Goal: Transaction & Acquisition: Purchase product/service

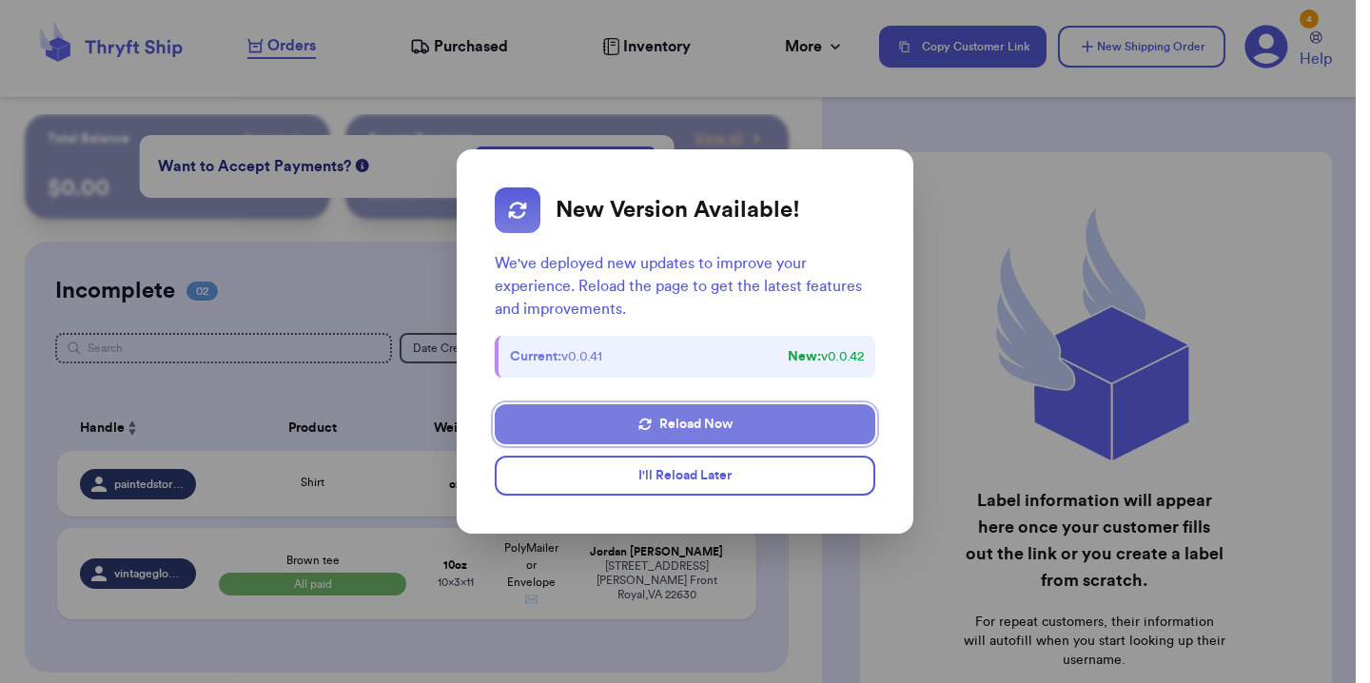
click at [558, 432] on button "Reload Now" at bounding box center [685, 424] width 381 height 40
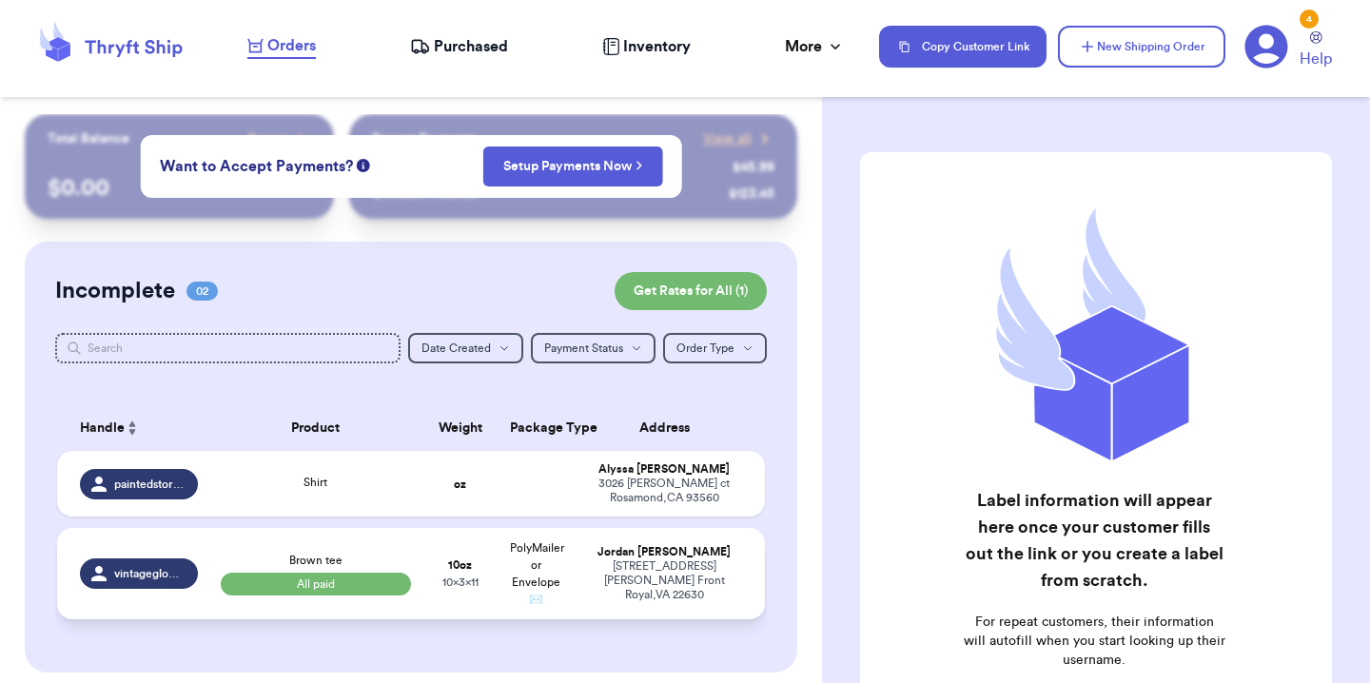
click at [396, 545] on td "Brown tee All paid" at bounding box center [315, 573] width 213 height 91
select select "paid"
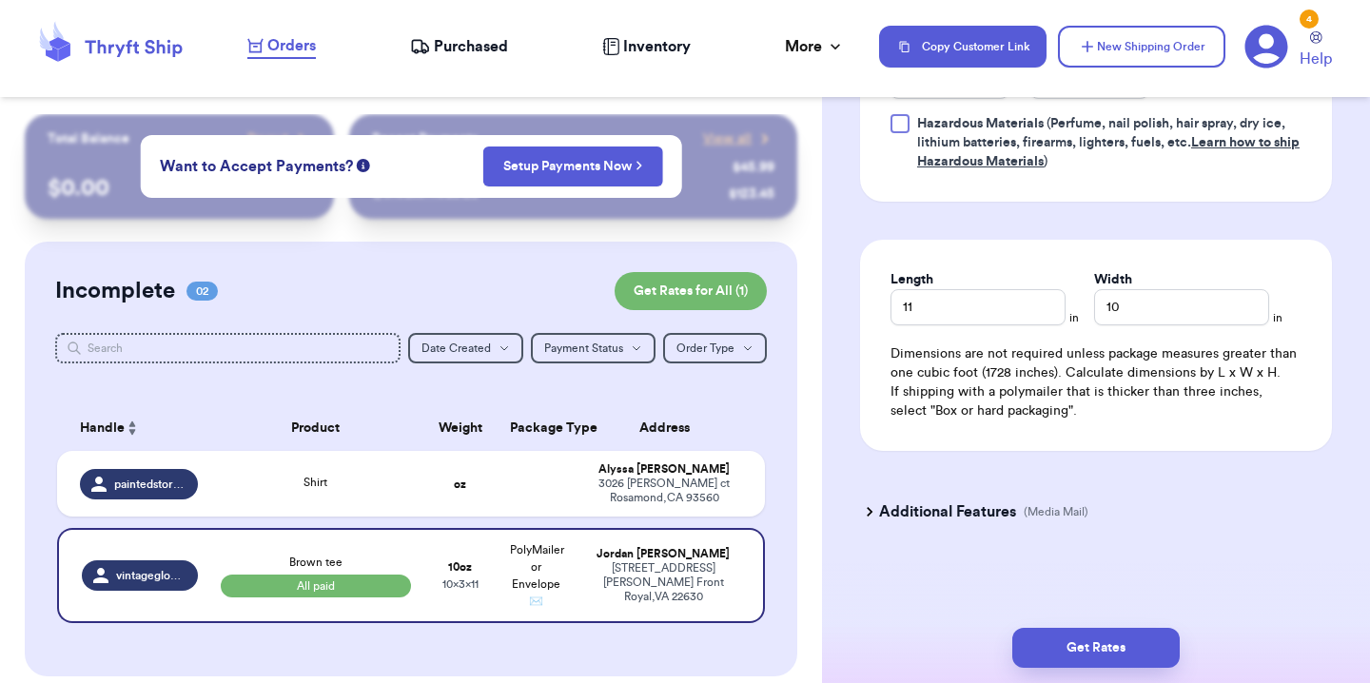
scroll to position [1067, 0]
click at [1074, 637] on button "Get Rates" at bounding box center [1095, 648] width 167 height 40
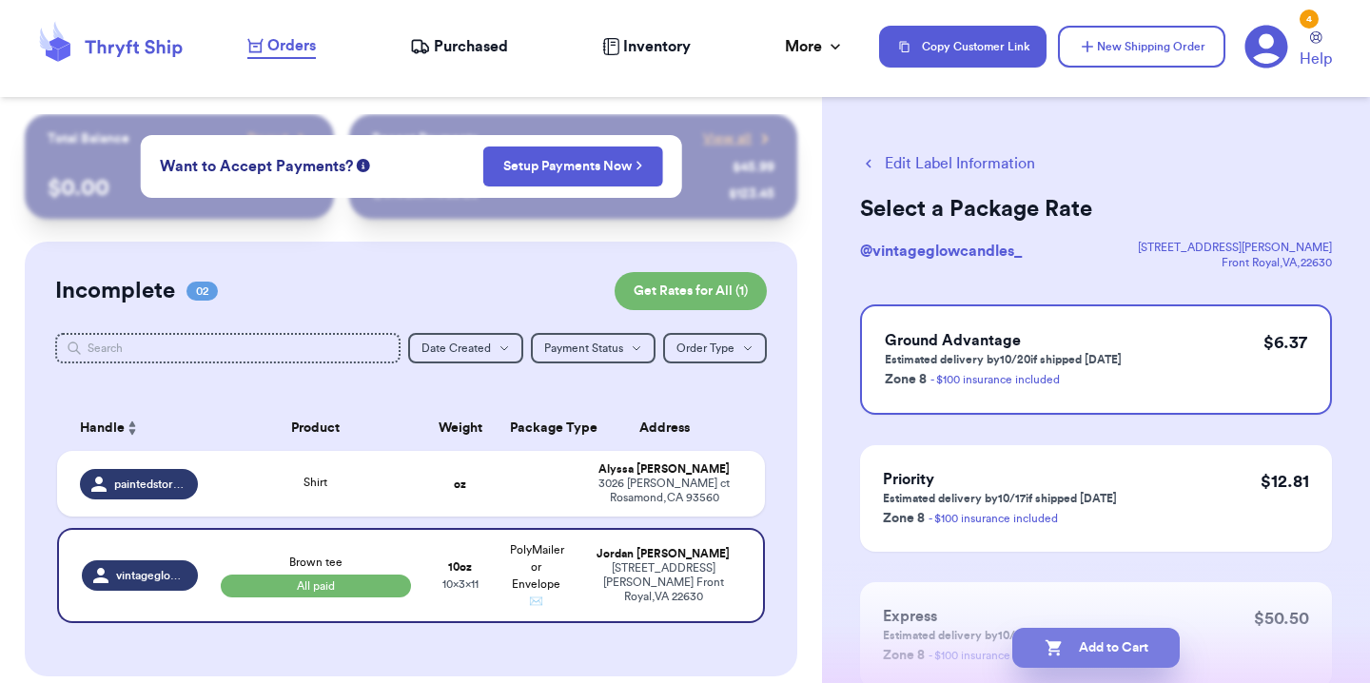
click at [1093, 640] on button "Add to Cart" at bounding box center [1095, 648] width 167 height 40
checkbox input "true"
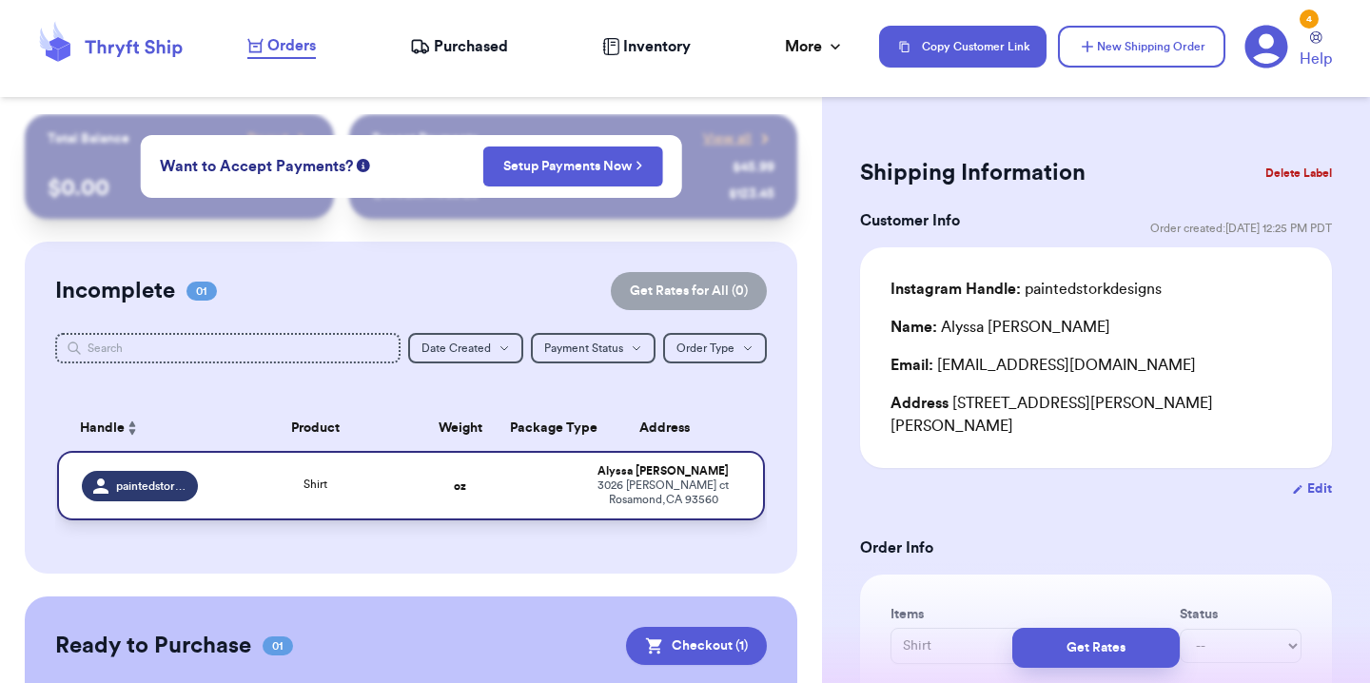
click at [259, 509] on td "Shirt" at bounding box center [315, 485] width 213 height 69
click at [209, 476] on td "Shirt" at bounding box center [315, 485] width 213 height 69
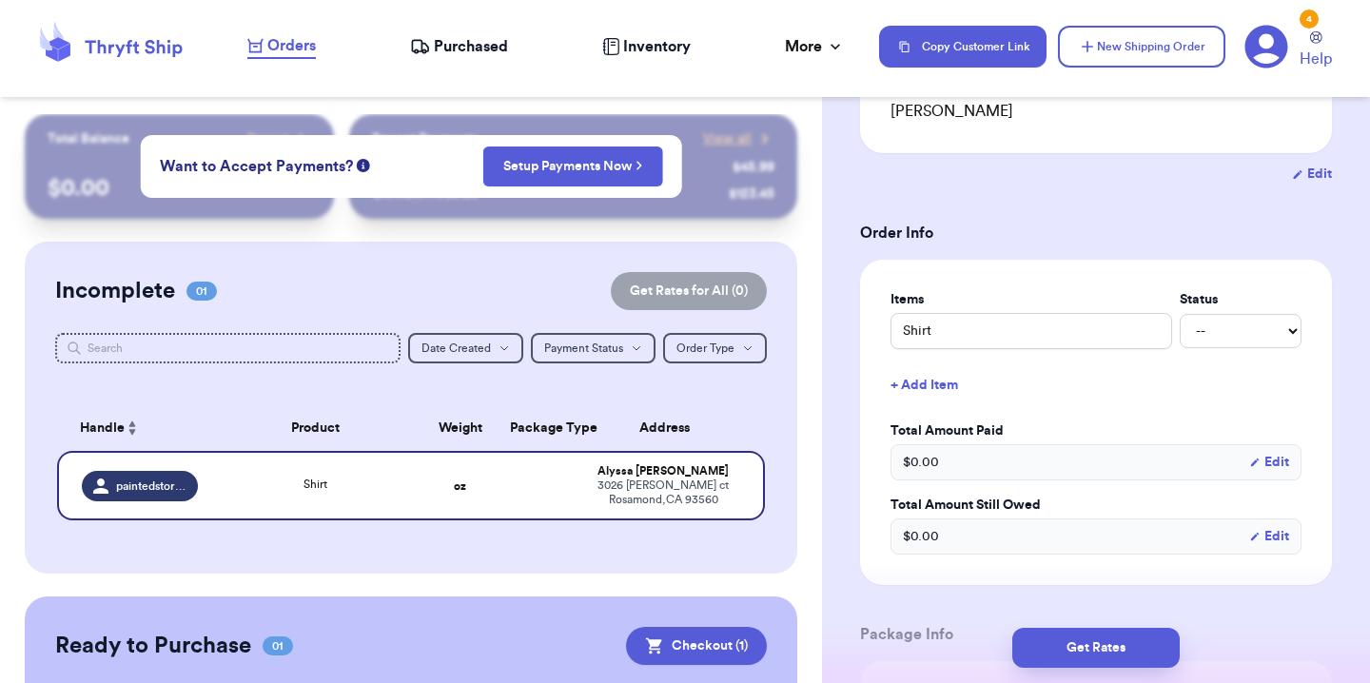
scroll to position [342, 0]
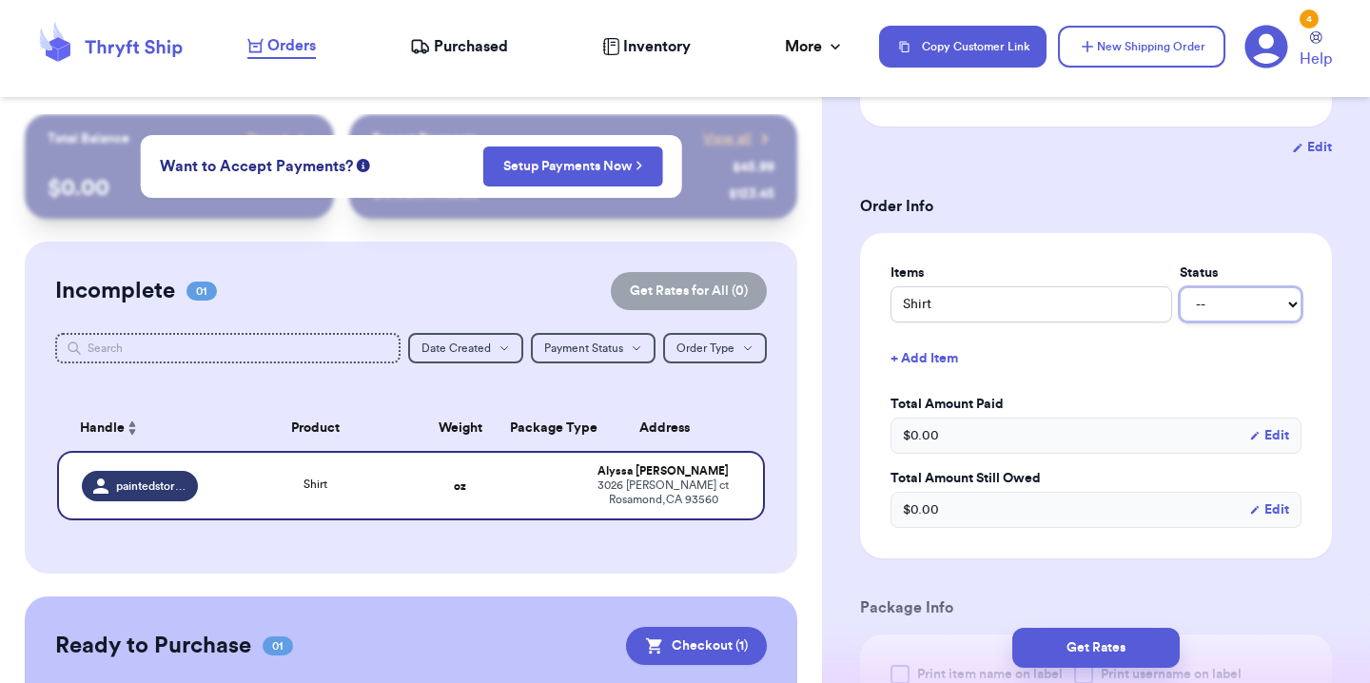
click at [1237, 287] on select "-- Paid Owes" at bounding box center [1241, 304] width 122 height 34
select select "paid"
click at [1180, 287] on select "-- Paid Owes" at bounding box center [1241, 304] width 122 height 34
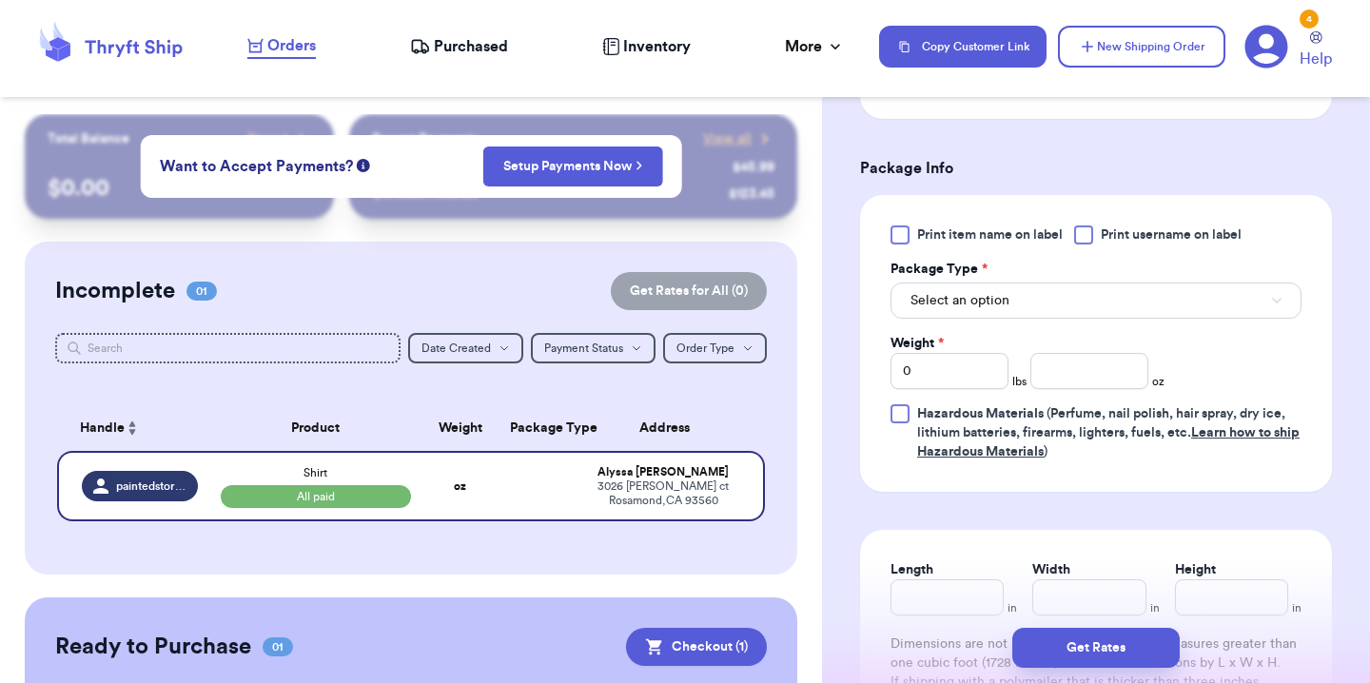
scroll to position [818, 0]
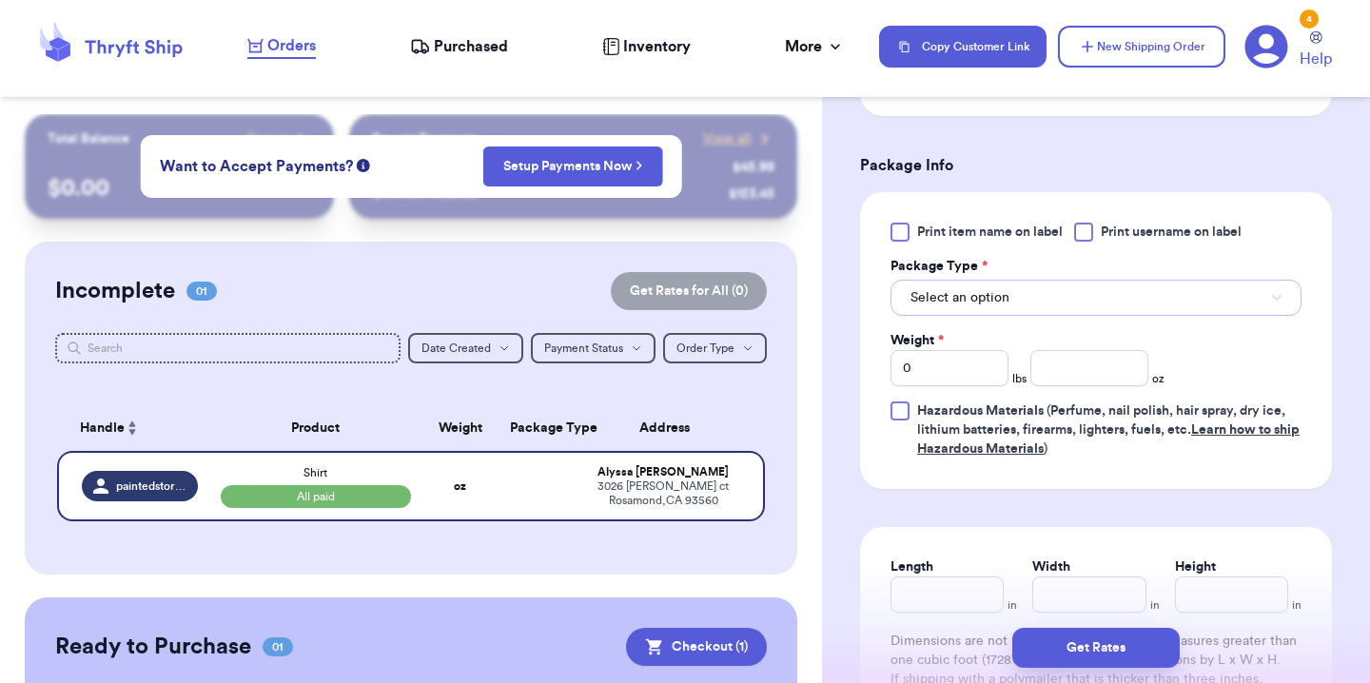
click at [1135, 284] on button "Select an option" at bounding box center [1096, 298] width 411 height 36
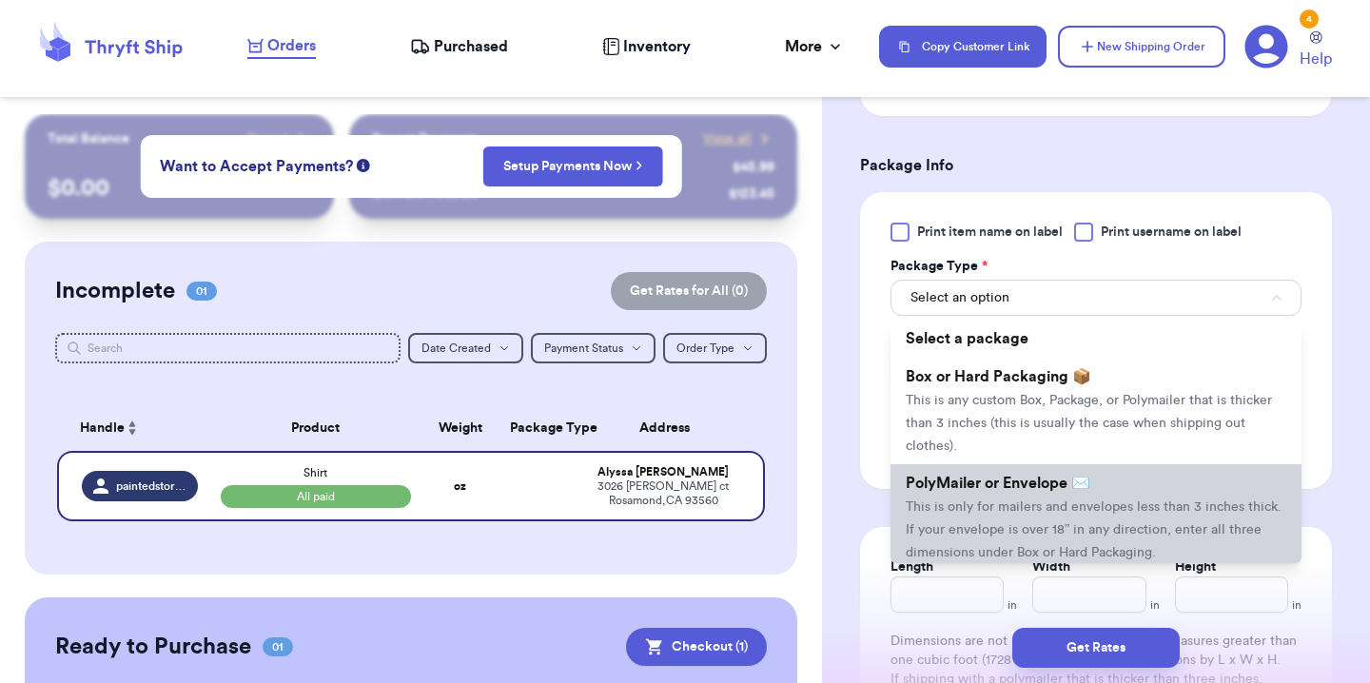
click at [1031, 506] on span "This is only for mailers and envelopes less than 3 inches thick. If your envelo…" at bounding box center [1094, 529] width 376 height 59
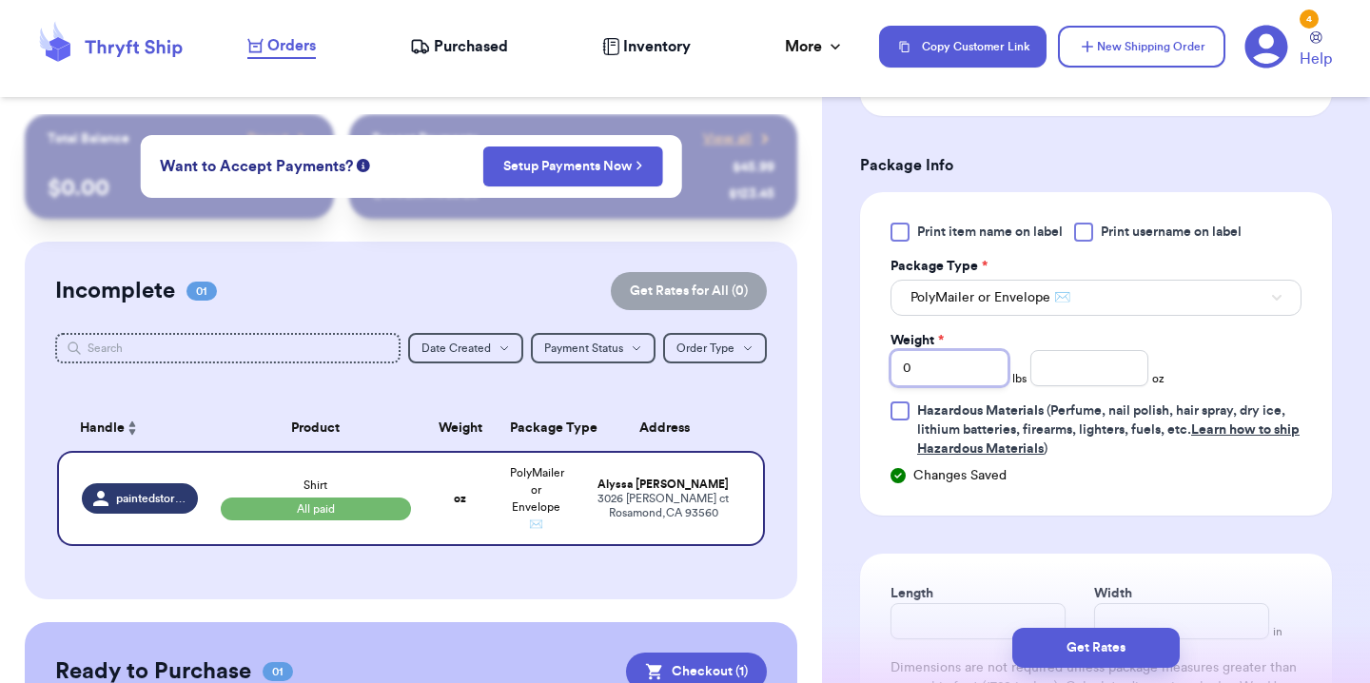
click at [988, 350] on input "0" at bounding box center [950, 368] width 118 height 36
type input "1"
type input "10"
type input "9"
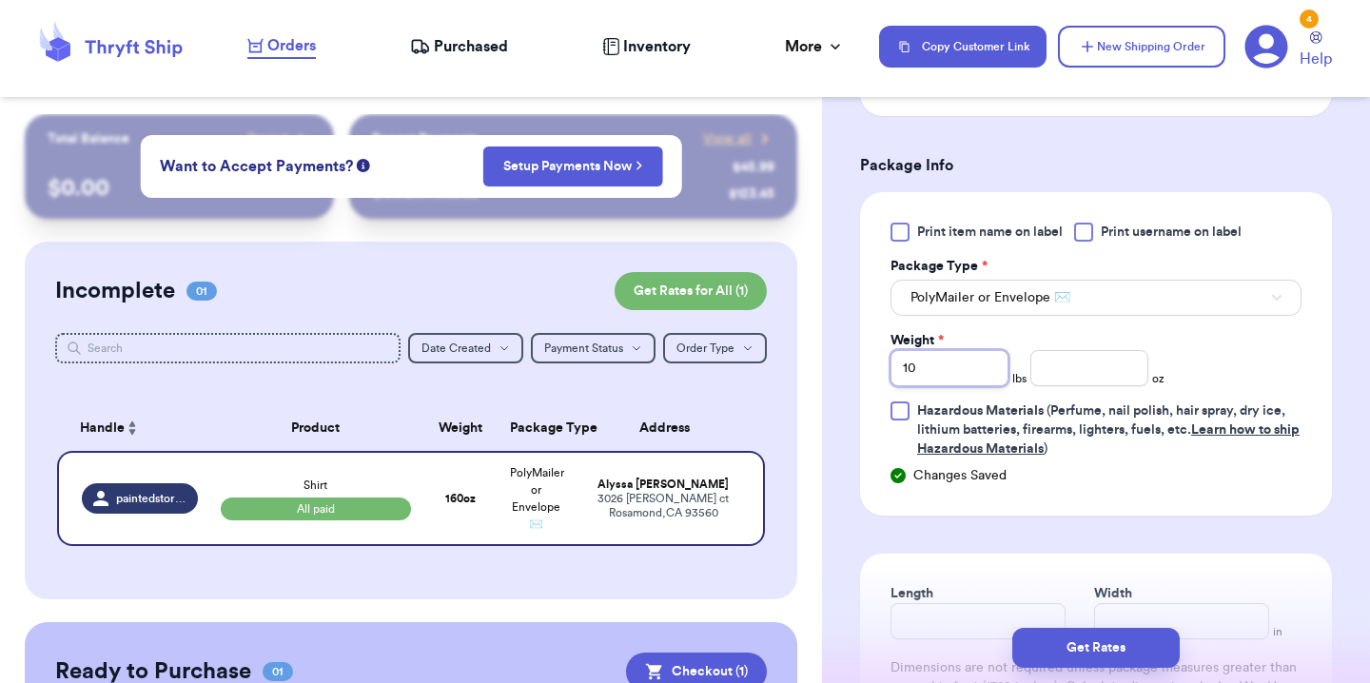
click at [957, 350] on input "10" at bounding box center [950, 368] width 118 height 36
type input "1"
click at [1030, 350] on input "number" at bounding box center [1089, 368] width 118 height 36
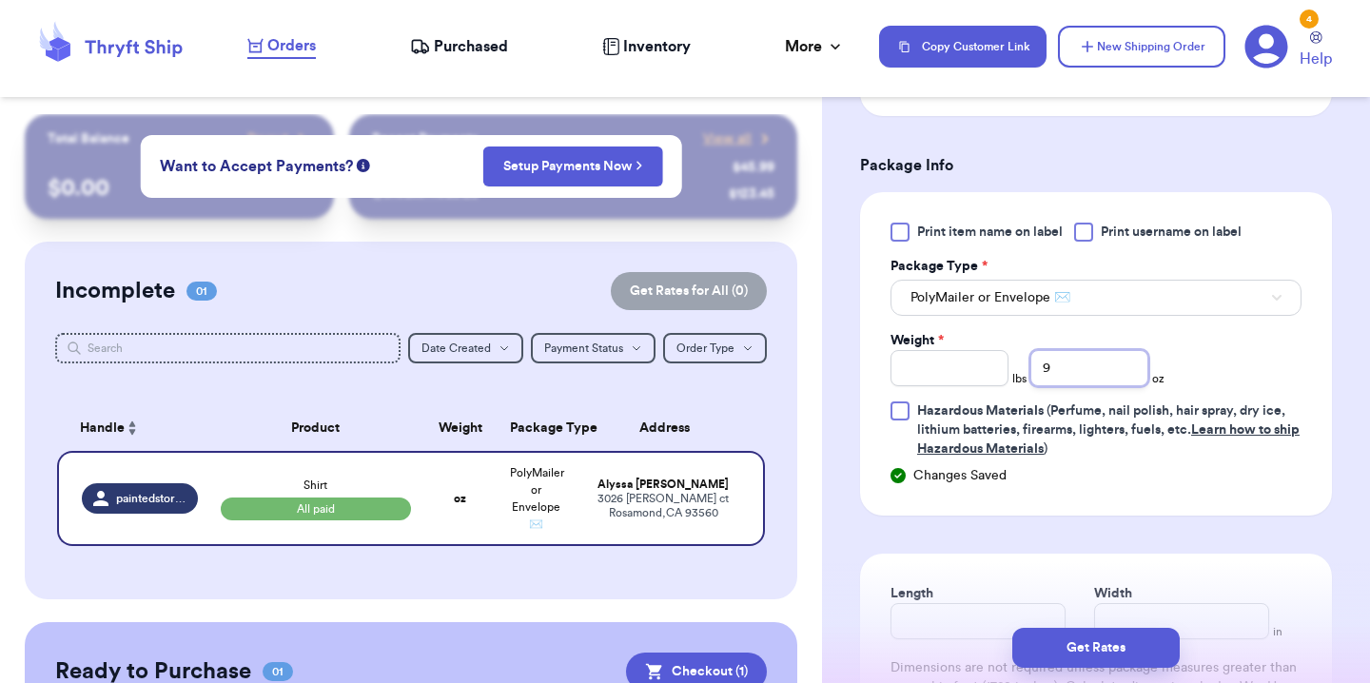
type input "9"
click at [1207, 335] on div "Print item name on label Print username on label Package Type * PolyMailer or E…" at bounding box center [1096, 341] width 411 height 236
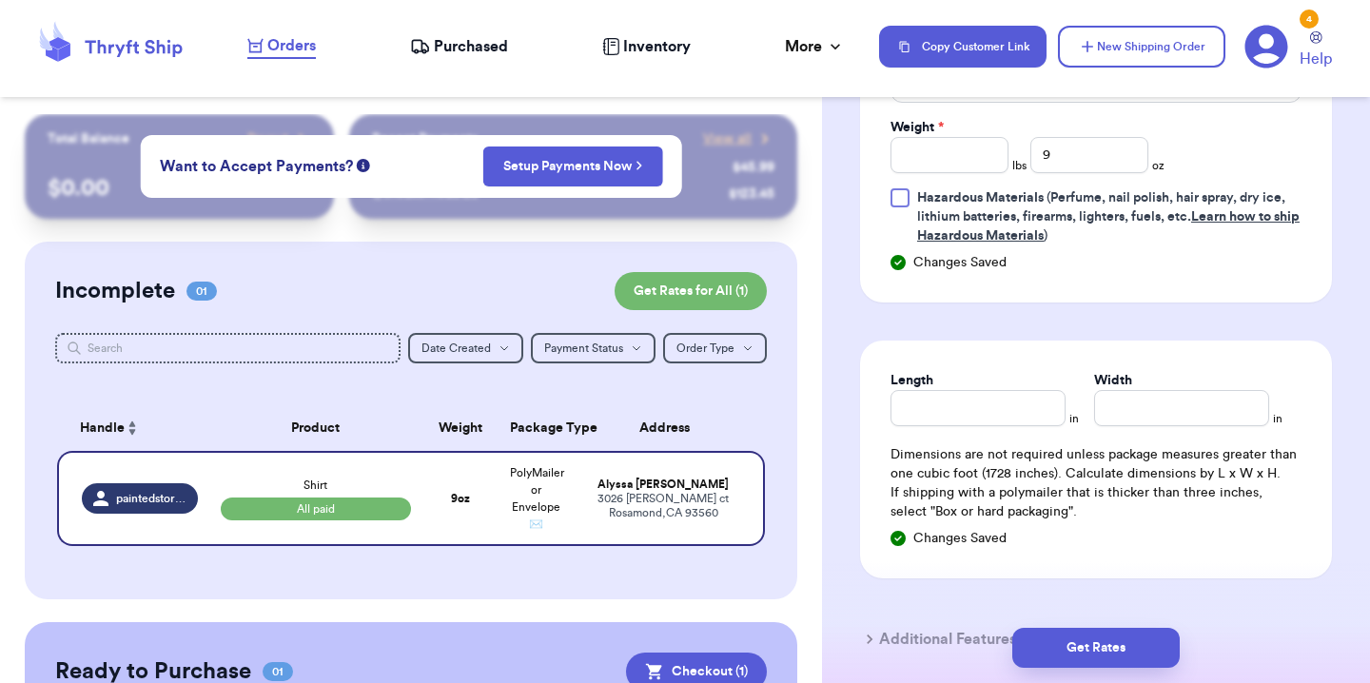
scroll to position [1034, 0]
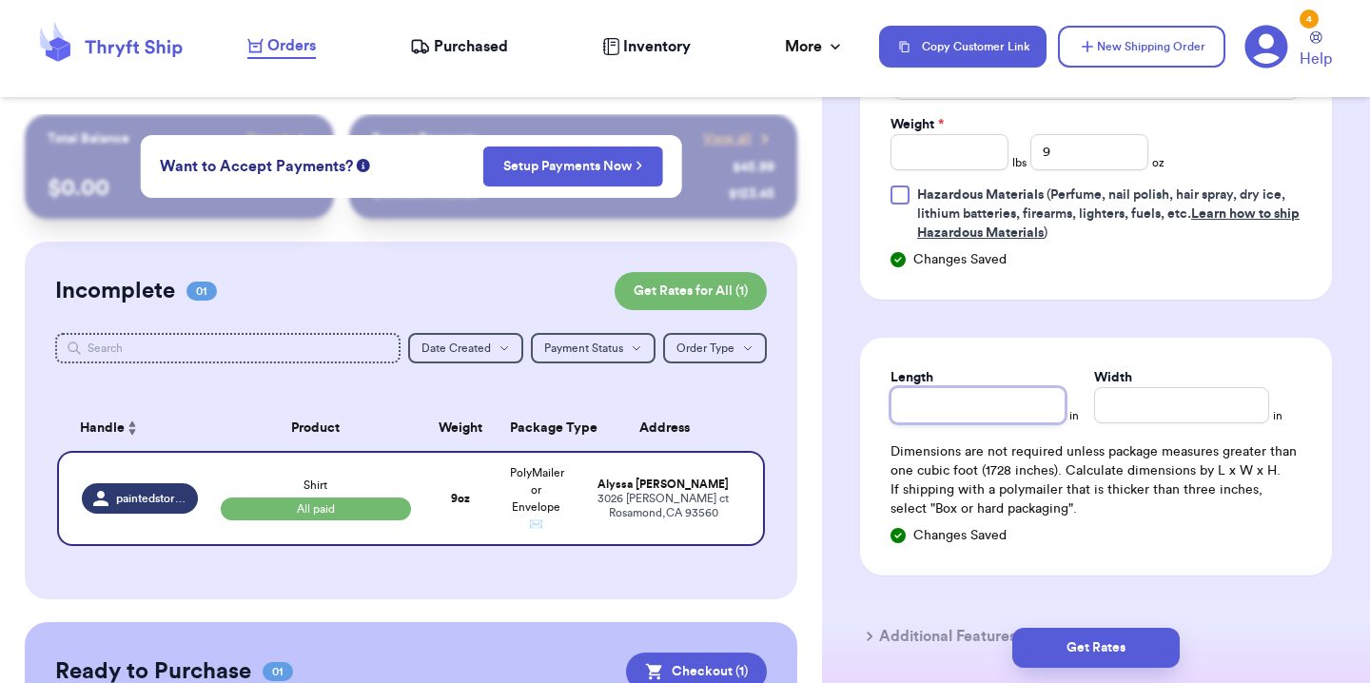
click at [1006, 389] on input "Length" at bounding box center [978, 405] width 175 height 36
type input "10"
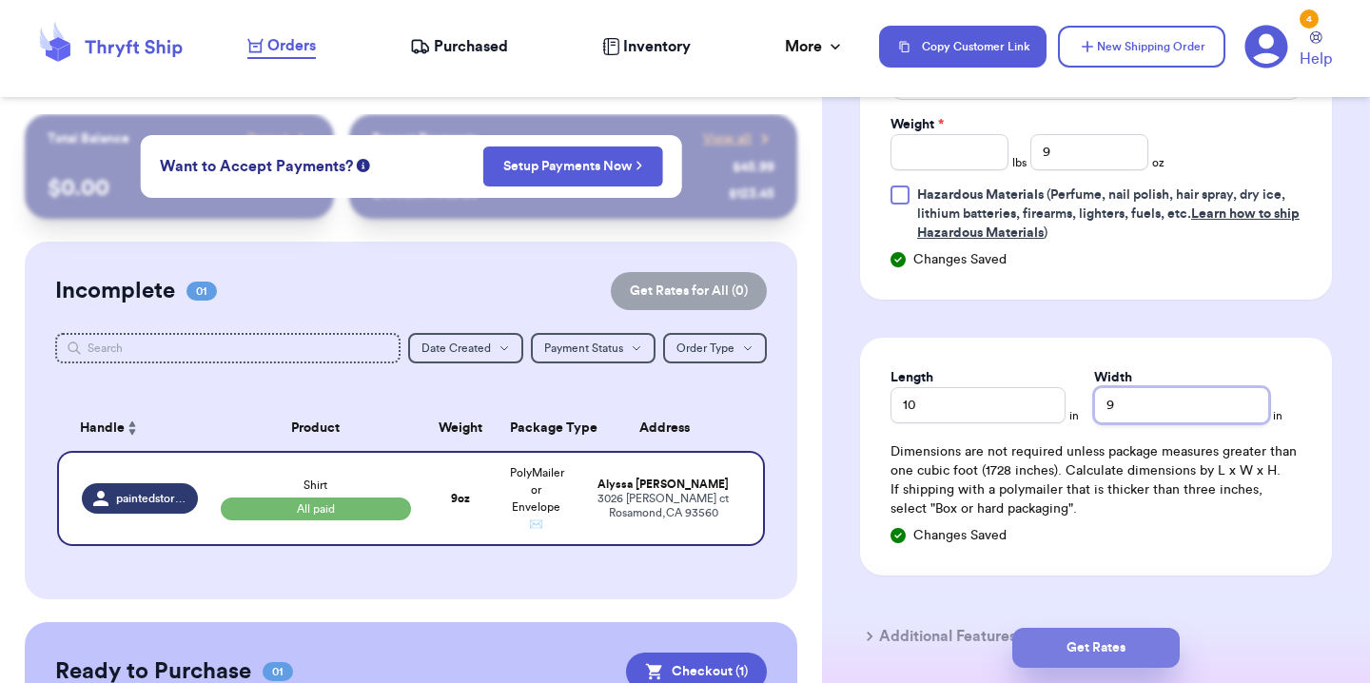
type input "9"
click at [1146, 631] on button "Get Rates" at bounding box center [1095, 648] width 167 height 40
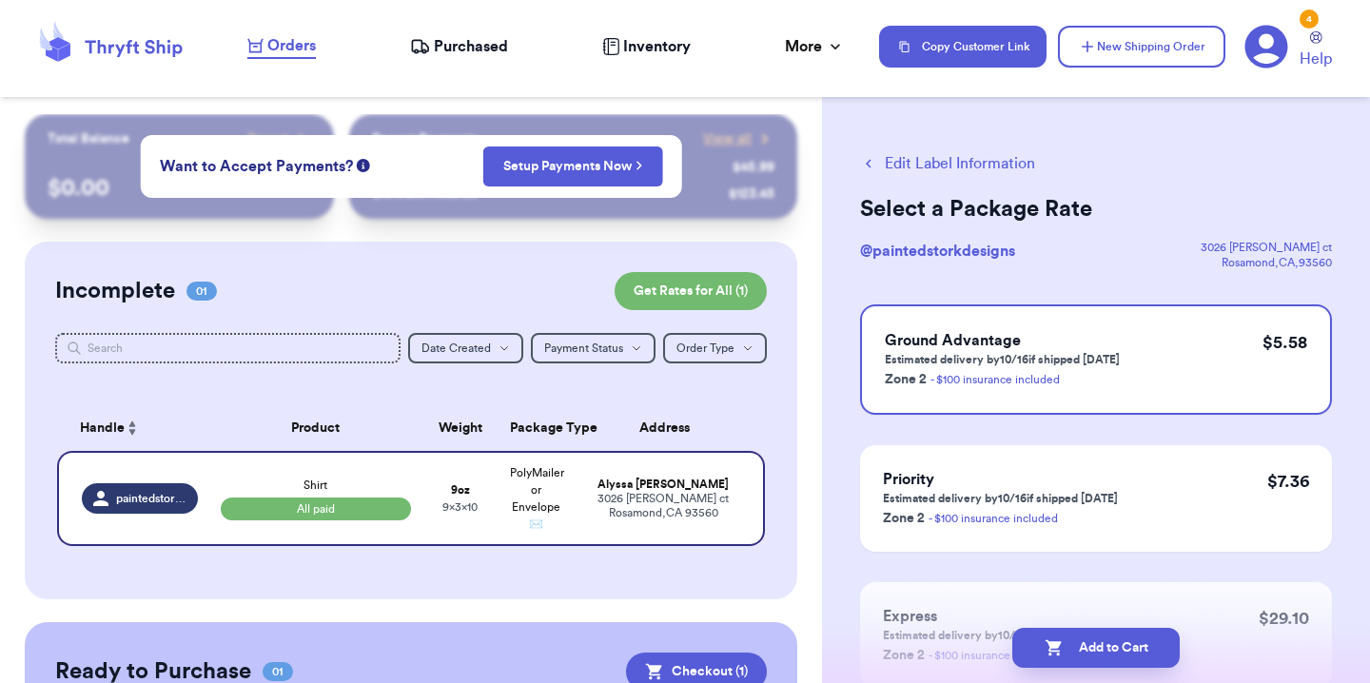
click at [1145, 631] on button "Add to Cart" at bounding box center [1095, 648] width 167 height 40
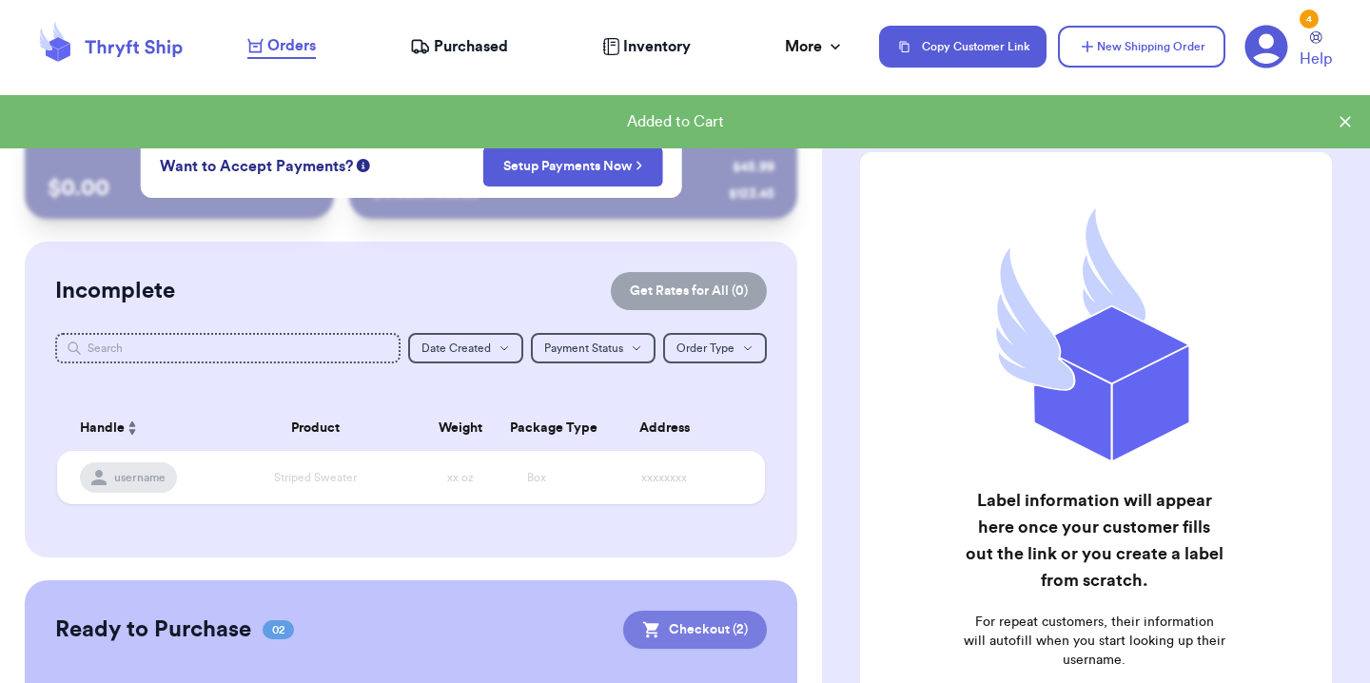
click at [682, 631] on button "Checkout ( 2 )" at bounding box center [695, 630] width 144 height 38
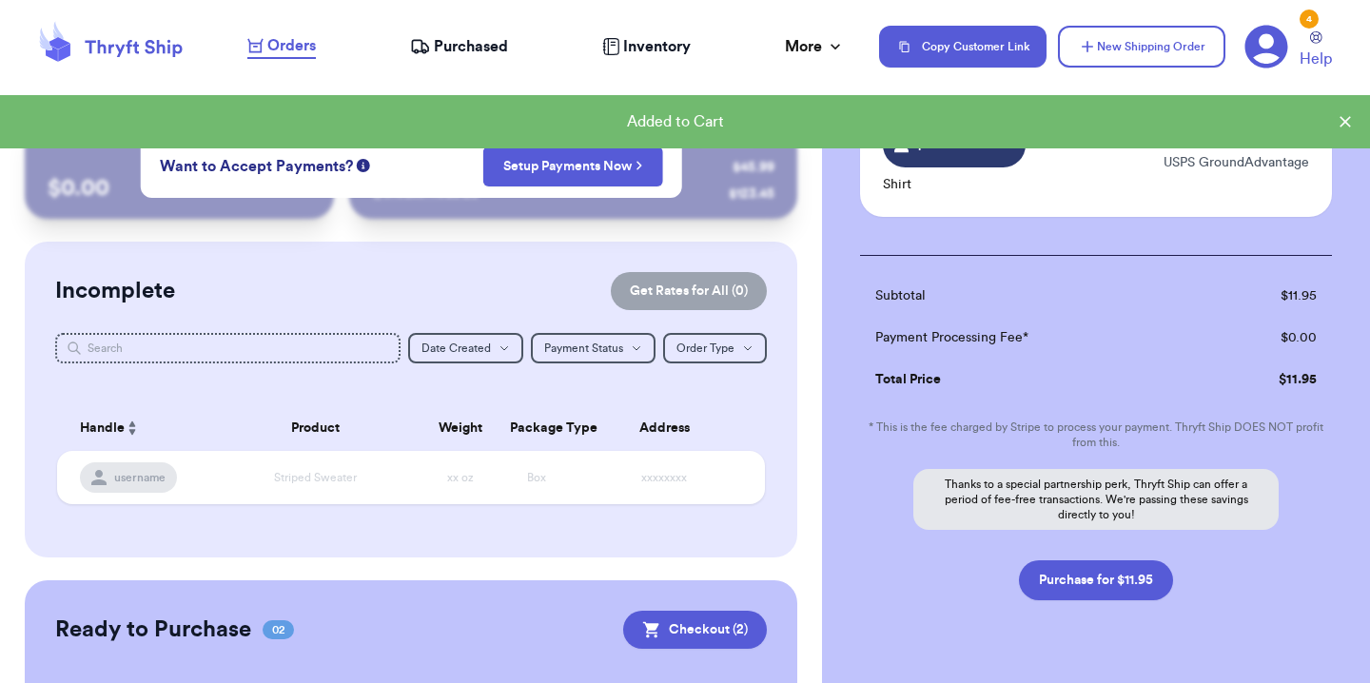
scroll to position [307, 0]
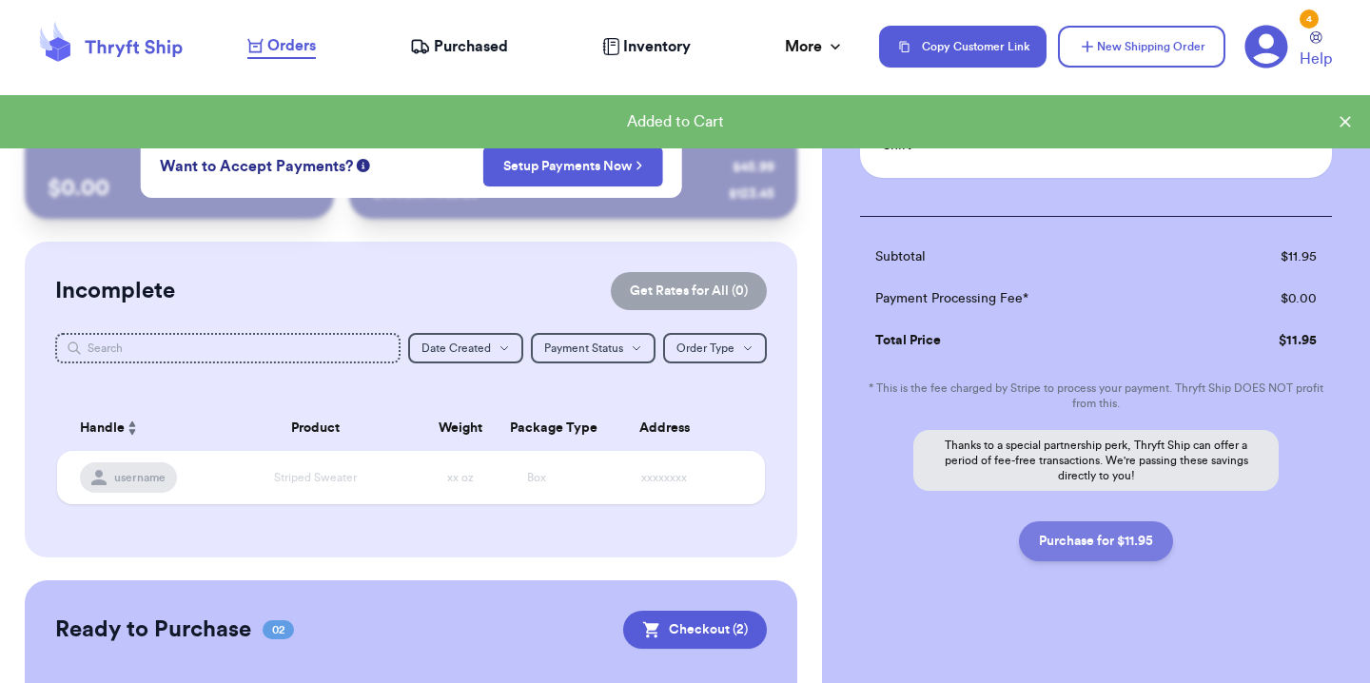
click at [1087, 557] on button "Purchase for $11.95" at bounding box center [1096, 541] width 154 height 40
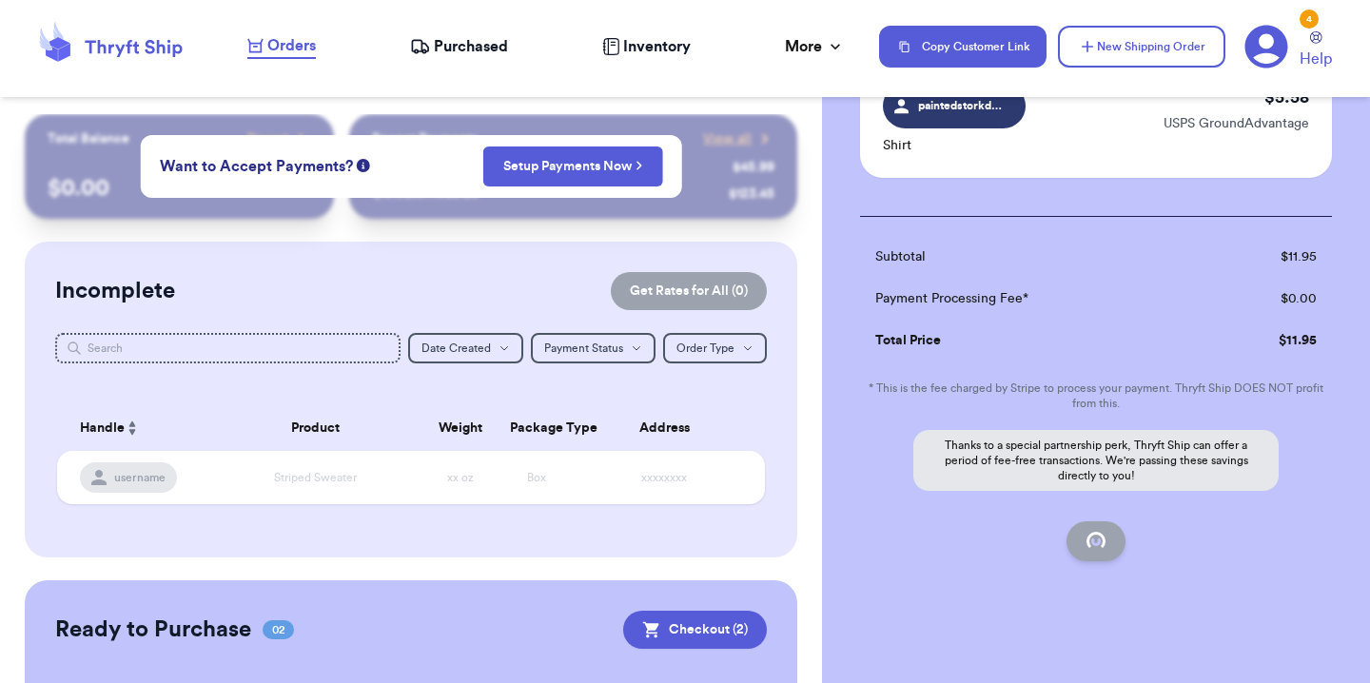
checkbox input "false"
checkbox input "true"
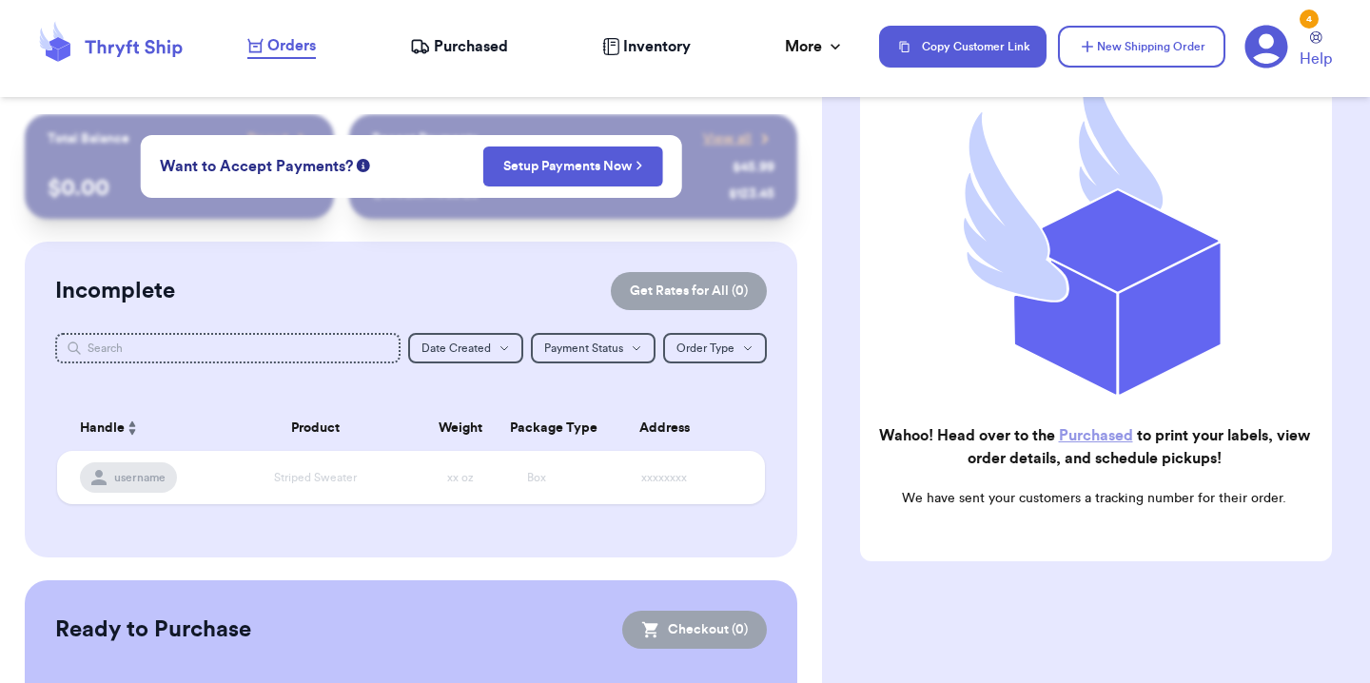
click at [444, 58] on div "Orders Purchased Inventory More Stats Completed Orders Payments Payouts" at bounding box center [553, 46] width 613 height 25
click at [445, 46] on span "Purchased" at bounding box center [471, 46] width 74 height 23
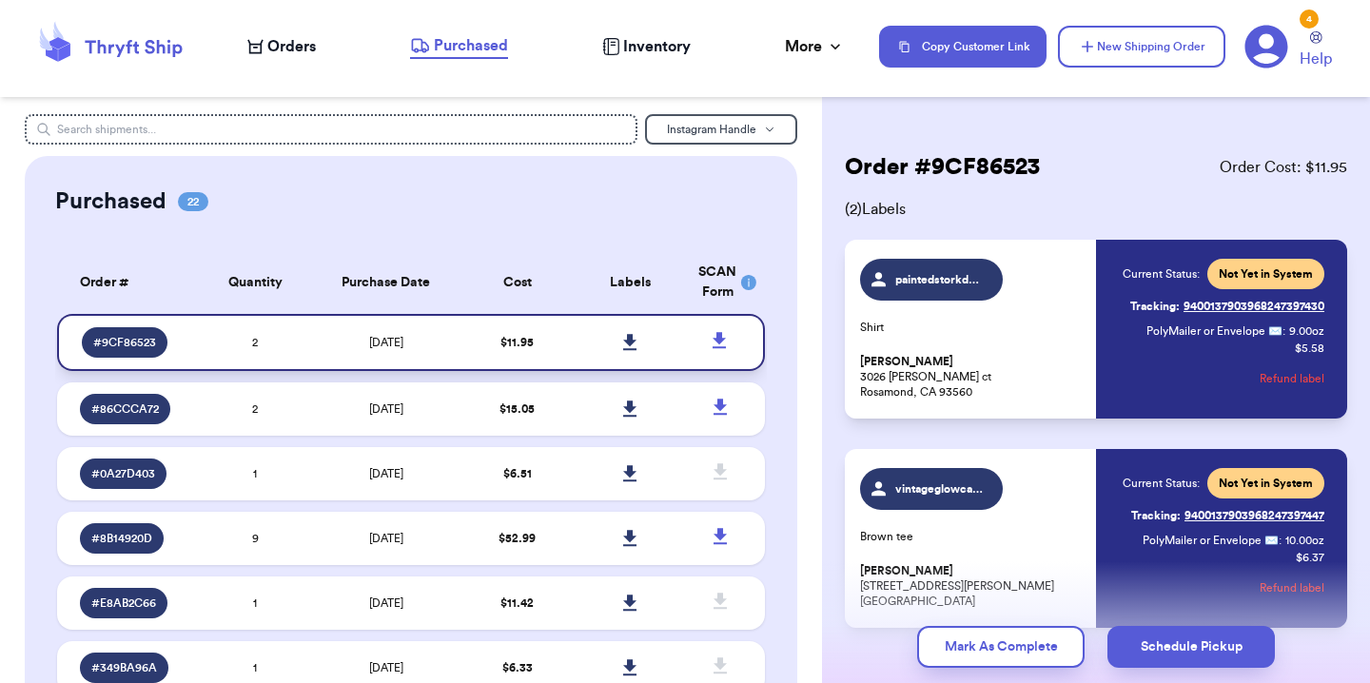
click at [628, 340] on link at bounding box center [631, 343] width 42 height 42
